Goal: Transaction & Acquisition: Obtain resource

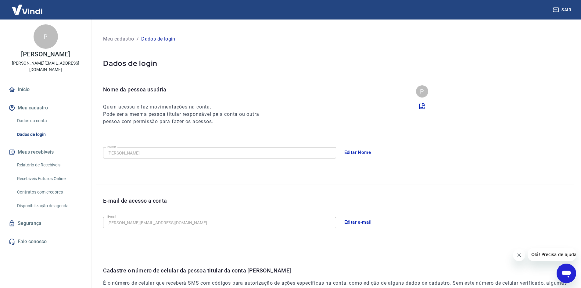
click at [47, 159] on link "Relatório de Recebíveis" at bounding box center [49, 165] width 69 height 12
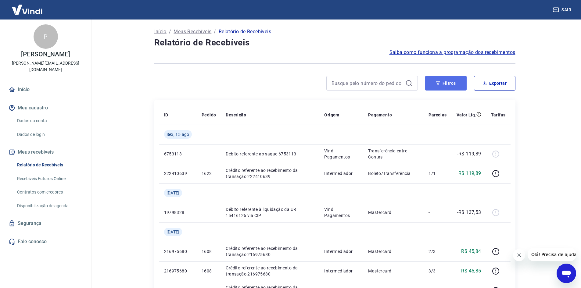
click at [441, 86] on button "Filtros" at bounding box center [445, 83] width 41 height 15
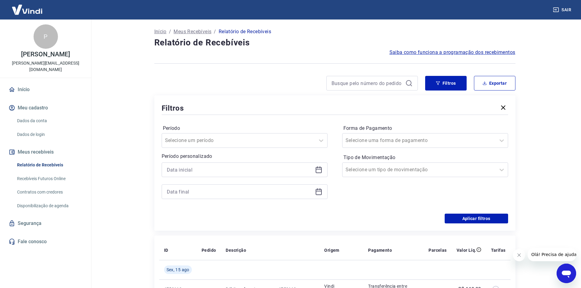
click at [318, 169] on icon at bounding box center [318, 169] width 6 height 1
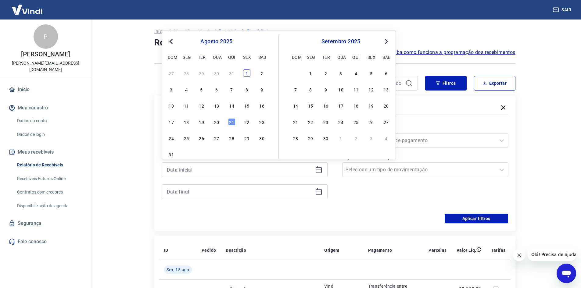
click at [249, 73] on div "1" at bounding box center [246, 72] width 7 height 7
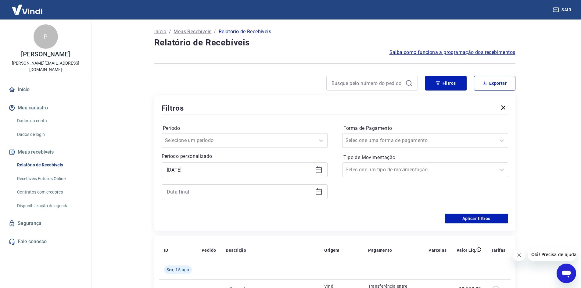
type input "[DATE]"
click at [315, 193] on icon at bounding box center [318, 191] width 7 height 7
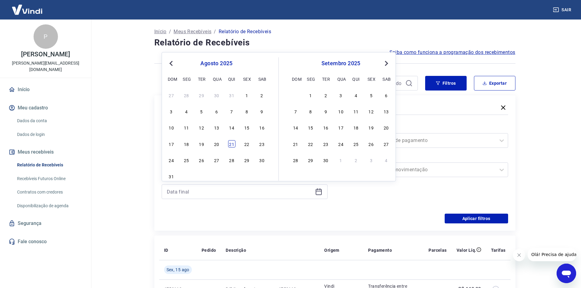
click at [232, 146] on div "21" at bounding box center [231, 143] width 7 height 7
type input "[DATE]"
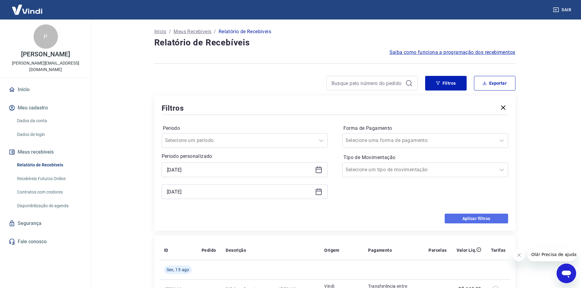
click at [486, 220] on button "Aplicar filtros" at bounding box center [475, 219] width 63 height 10
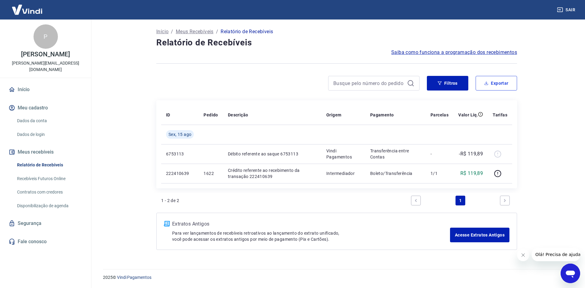
click at [496, 88] on button "Exportar" at bounding box center [496, 83] width 41 height 15
type input "[DATE]"
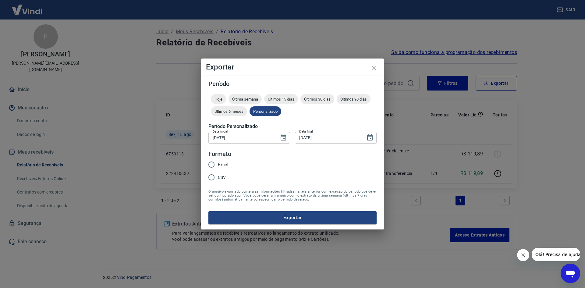
click at [225, 164] on span "Excel" at bounding box center [223, 165] width 10 height 6
click at [218, 164] on input "Excel" at bounding box center [211, 164] width 13 height 13
radio input "true"
click at [282, 218] on button "Exportar" at bounding box center [292, 217] width 168 height 13
